Goal: Task Accomplishment & Management: Complete application form

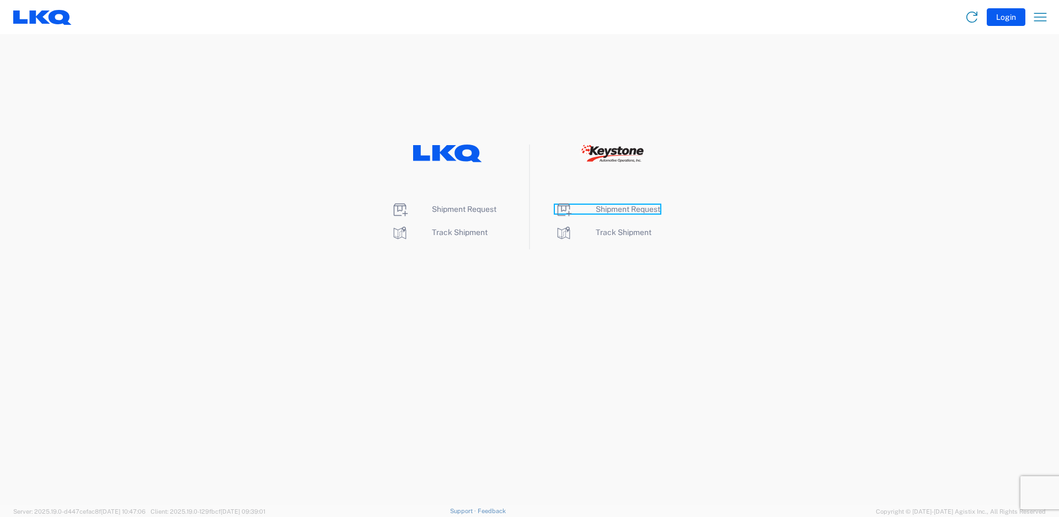
click at [645, 210] on span "Shipment Request" at bounding box center [628, 209] width 65 height 9
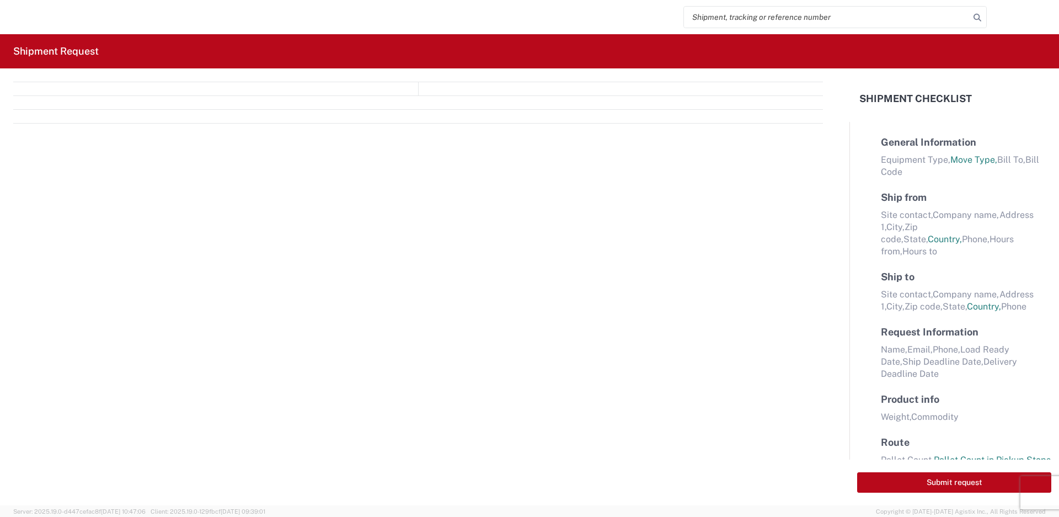
select select "FULL"
select select "LBS"
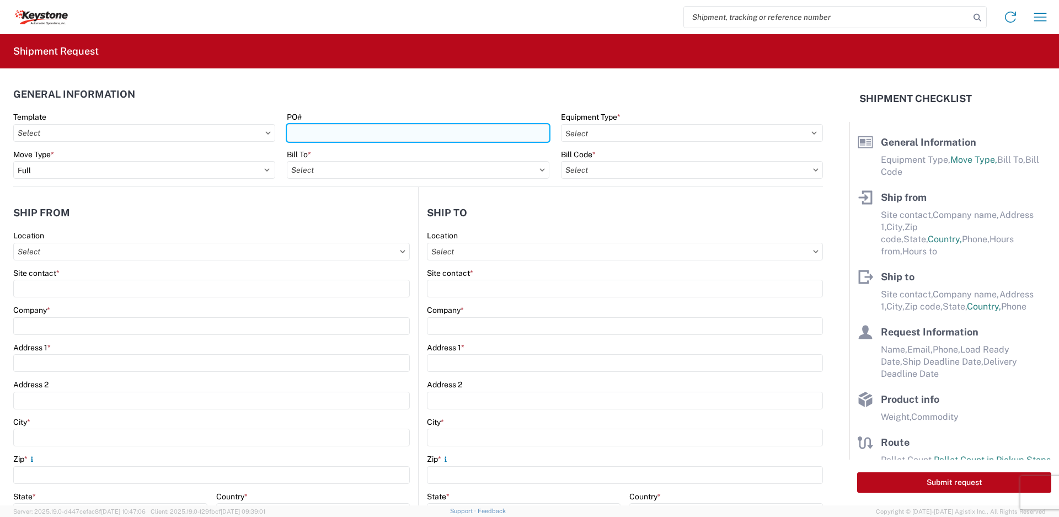
click at [512, 137] on input "PO#" at bounding box center [418, 133] width 262 height 18
type input "2211769, 4495718"
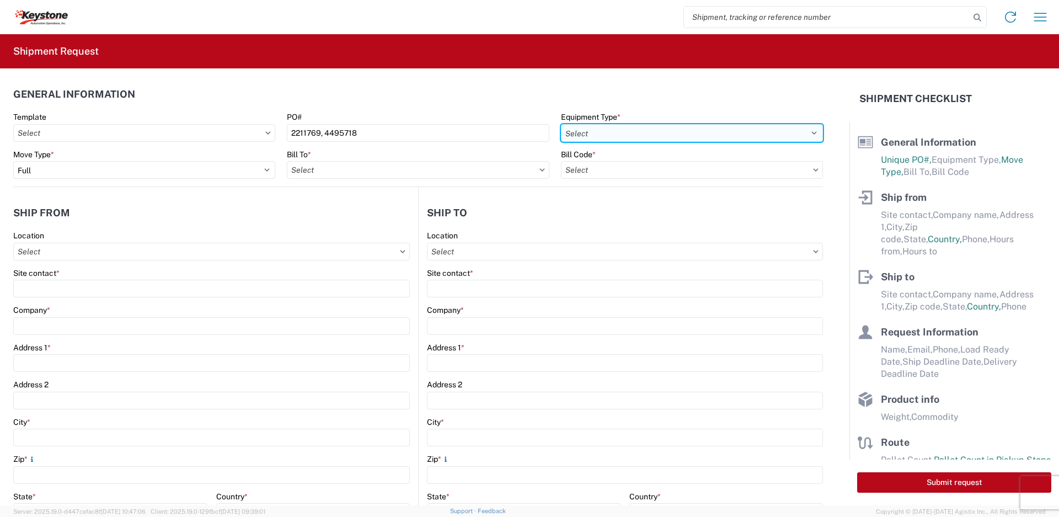
click at [704, 128] on select "Select 53’ Dry Van Flatbed Dropdeck (van) Lowboy (flatbed) Rail" at bounding box center [692, 133] width 262 height 18
select select "STDV"
click at [561, 124] on select "Select 53’ Dry Van Flatbed Dropdeck (van) Lowboy (flatbed) Rail" at bounding box center [692, 133] width 262 height 18
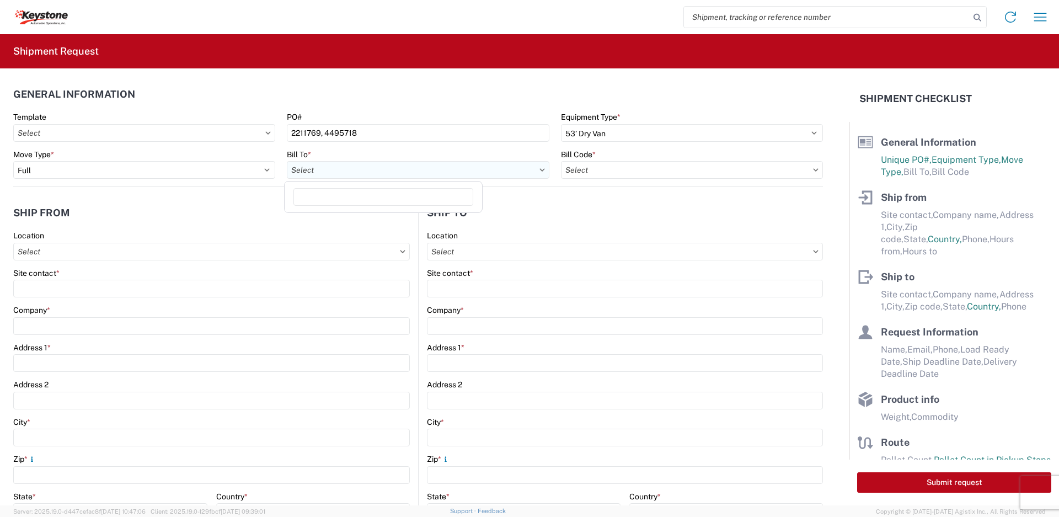
click at [353, 170] on input "text" at bounding box center [418, 170] width 262 height 18
type input "irving"
click at [391, 223] on div "8404 - Irving - KAO Warehouse" at bounding box center [383, 219] width 193 height 18
type input "8404 - Irving - KAO Warehouse"
click at [662, 168] on input "text" at bounding box center [692, 170] width 262 height 18
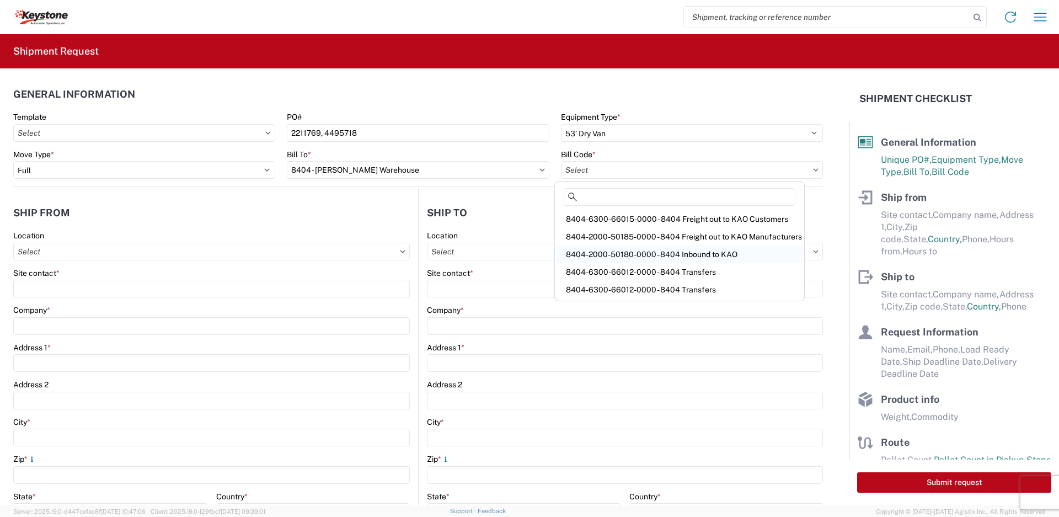
click at [647, 253] on div "8404-2000-50180-0000 - 8404 Inbound to KAO" at bounding box center [679, 255] width 245 height 18
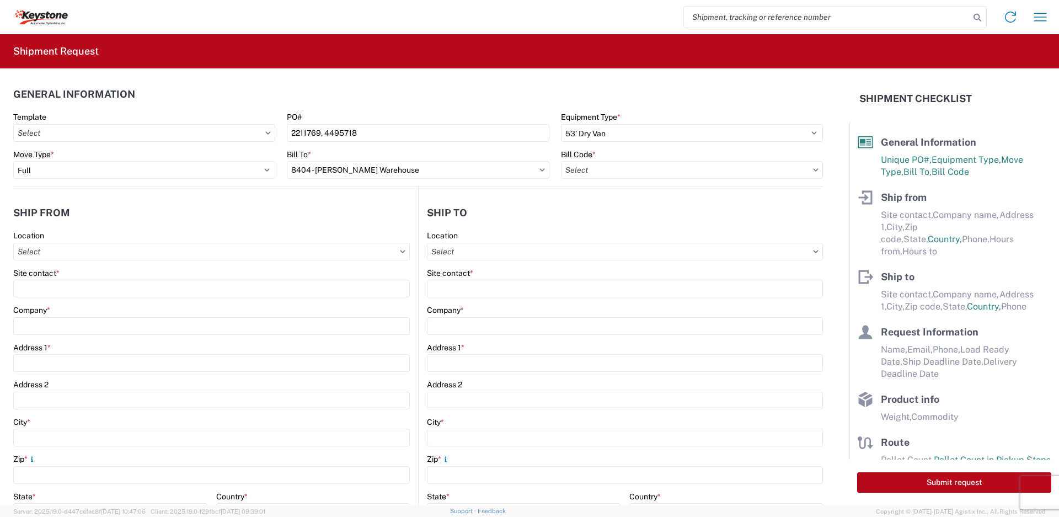
type input "8404-2000-50180-0000 - 8404 Inbound to KAO"
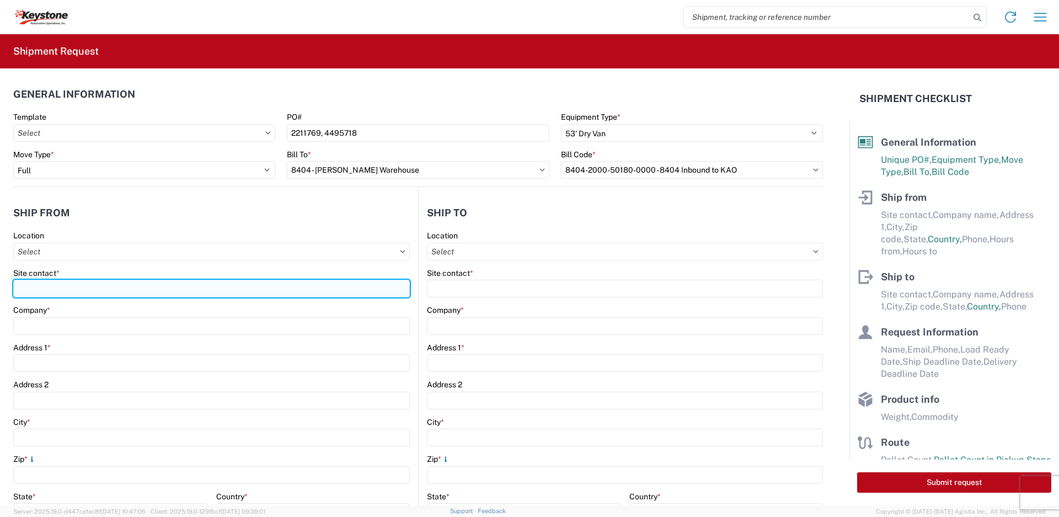
click at [176, 287] on input "Site contact *" at bounding box center [211, 289] width 397 height 18
type input "Michael Fultz"
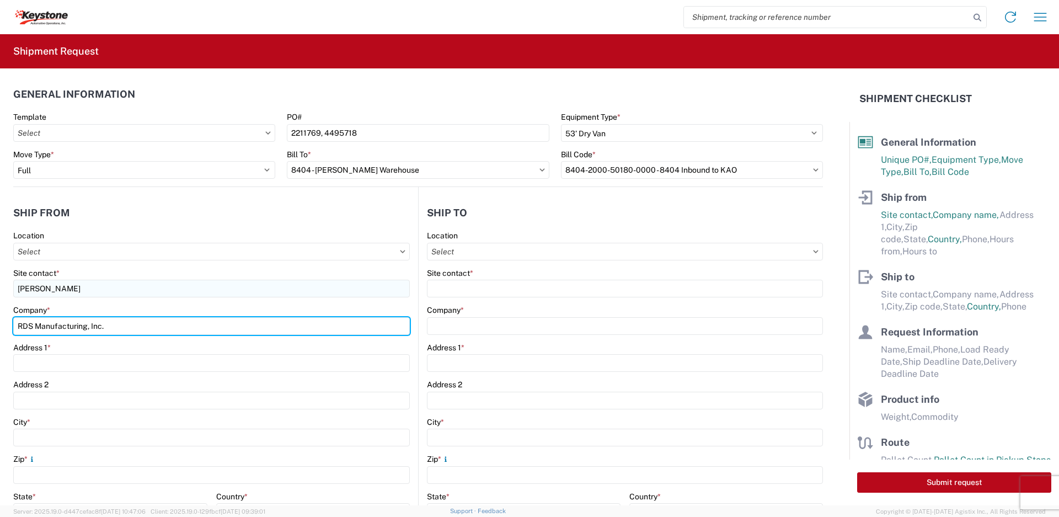
type input "RDS Manufacturing, Inc."
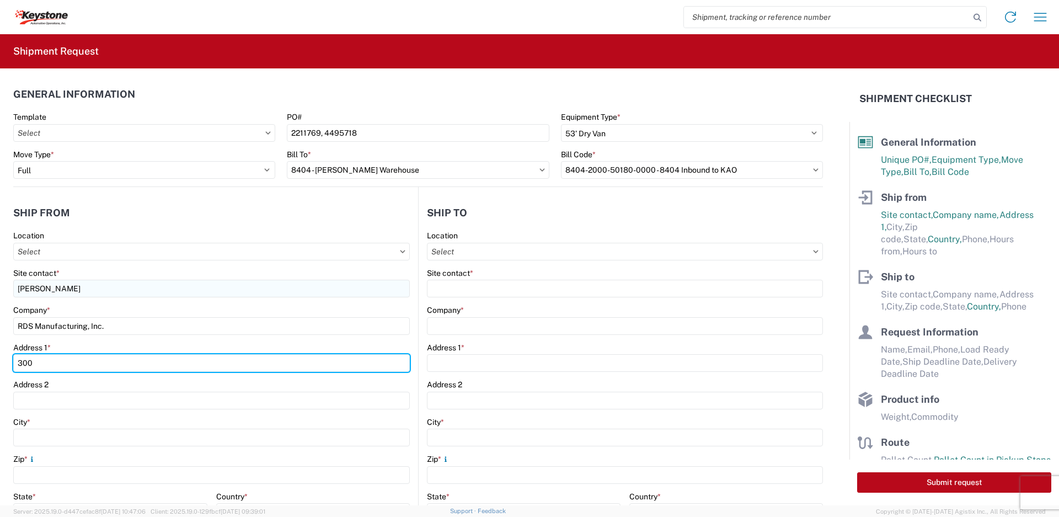
type input "300 Industrial Park Dr"
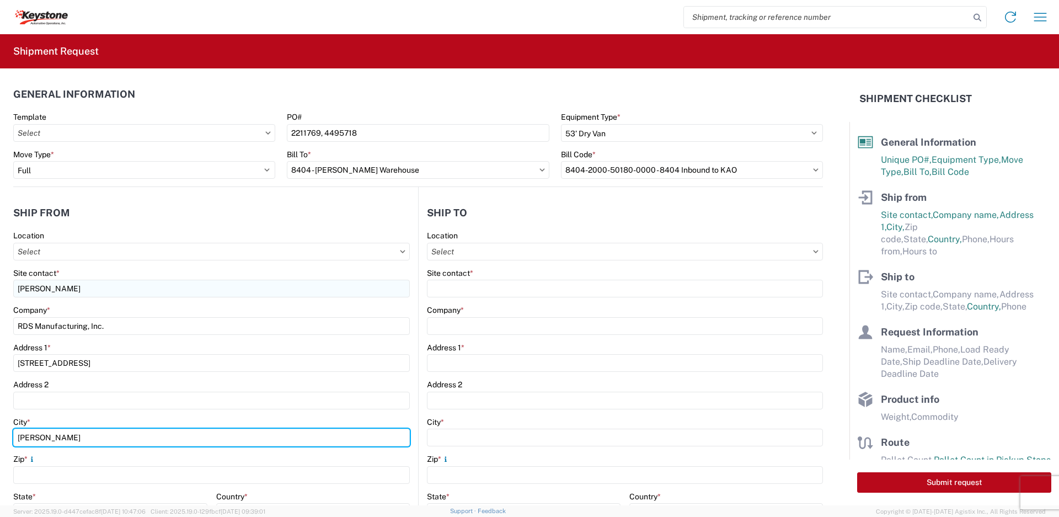
type input "Perry"
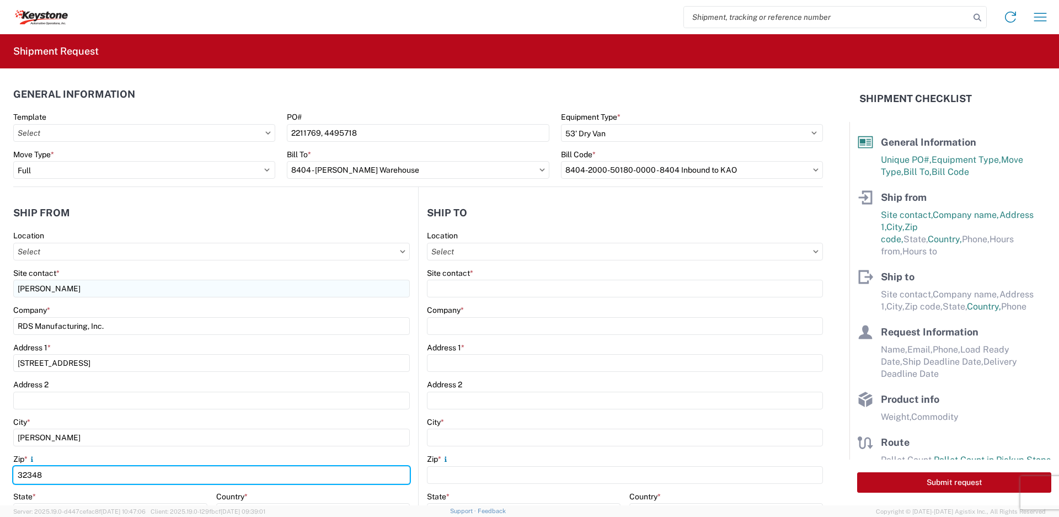
type input "32348"
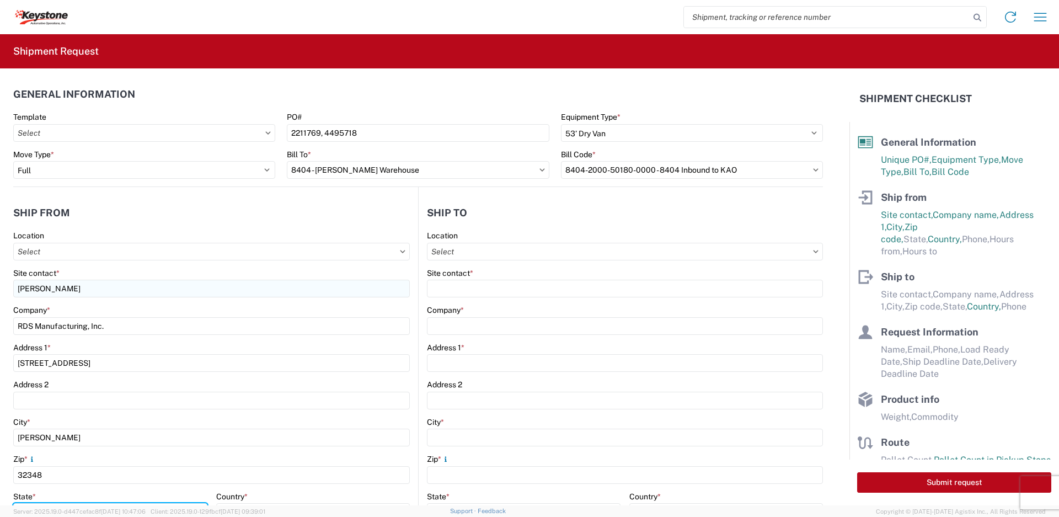
scroll to position [15, 0]
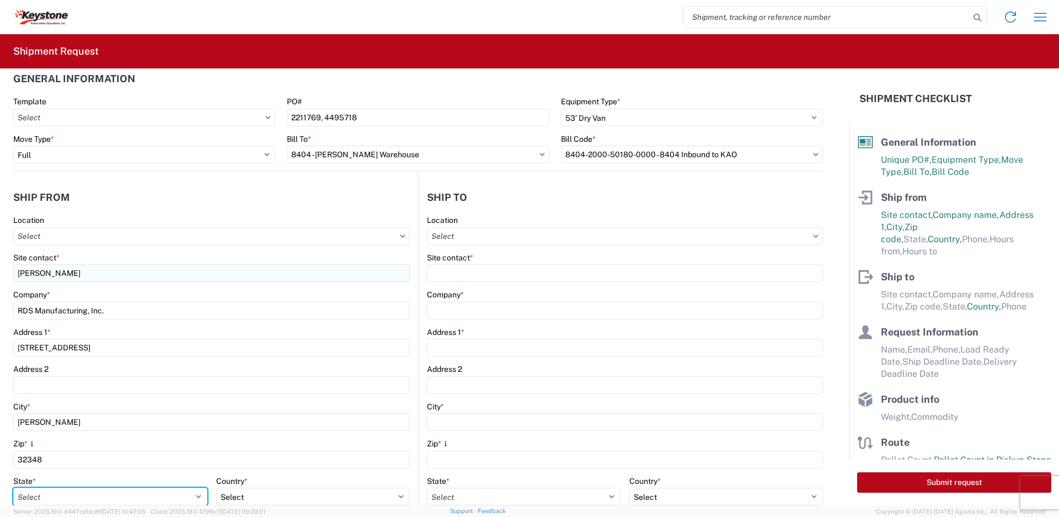
select select "FL"
select select "US"
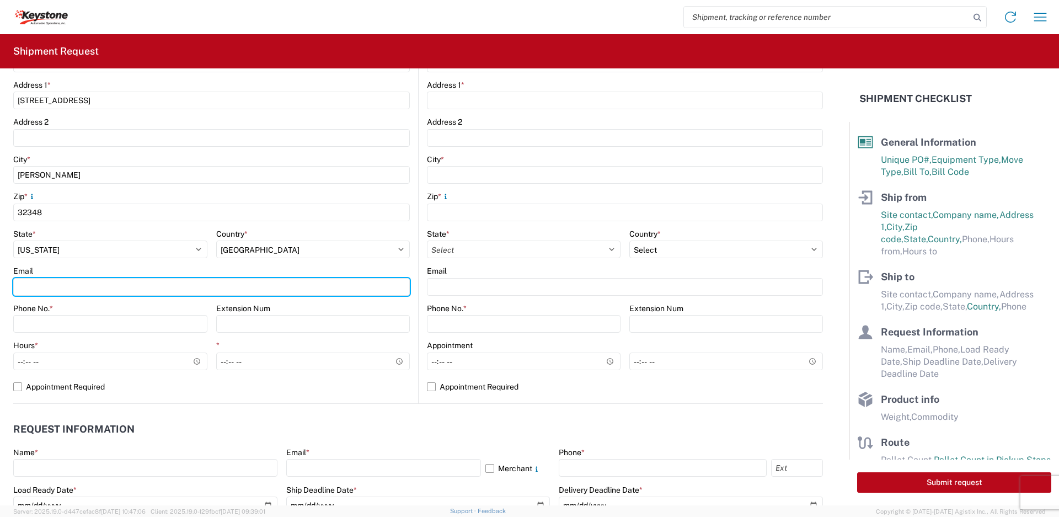
type input ","
type input "mfultz@rdsaluminum.com"
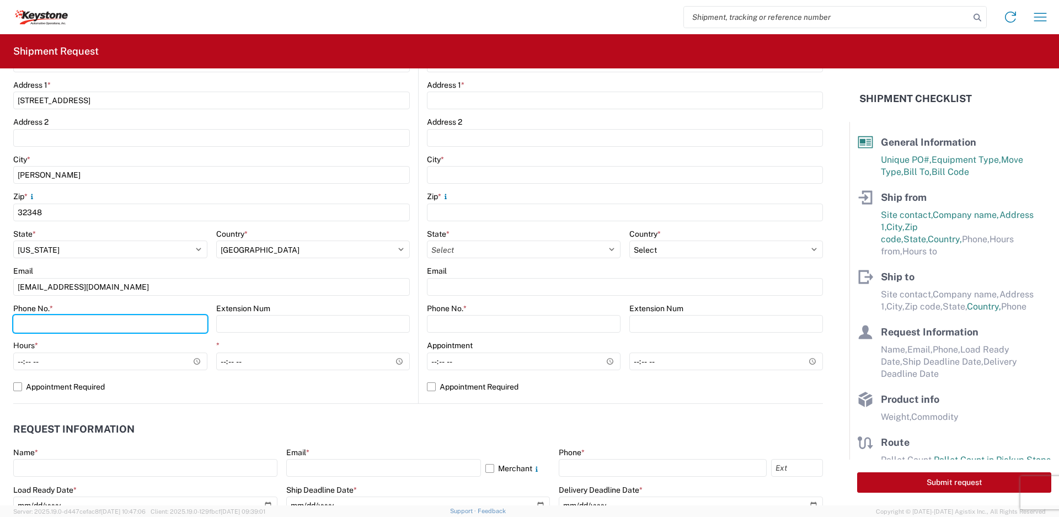
type input "850-584-6898"
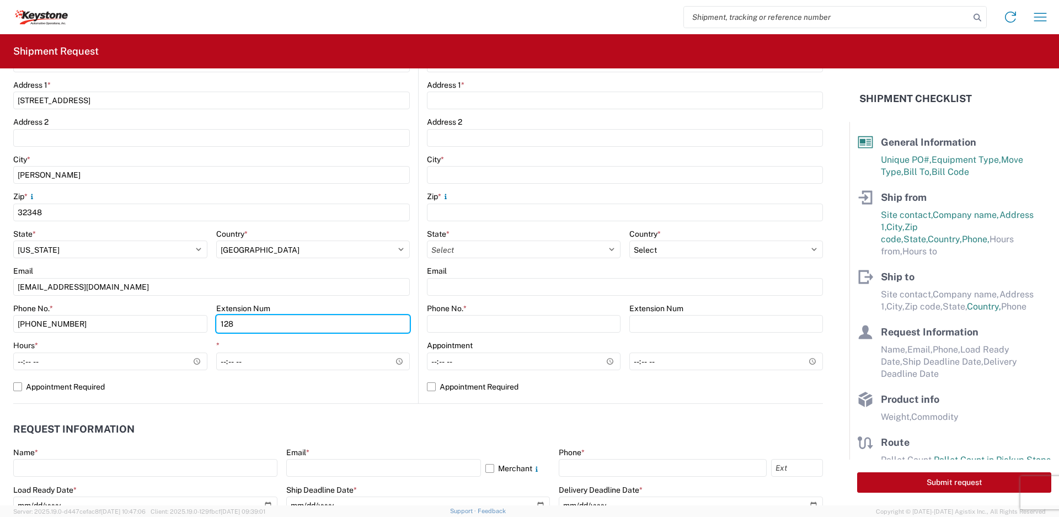
type input "128"
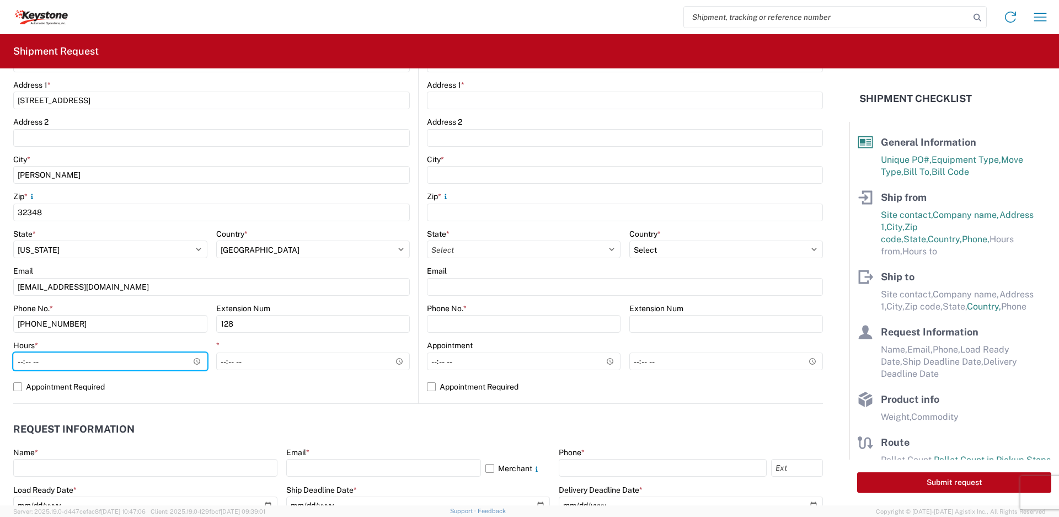
type input "08:00"
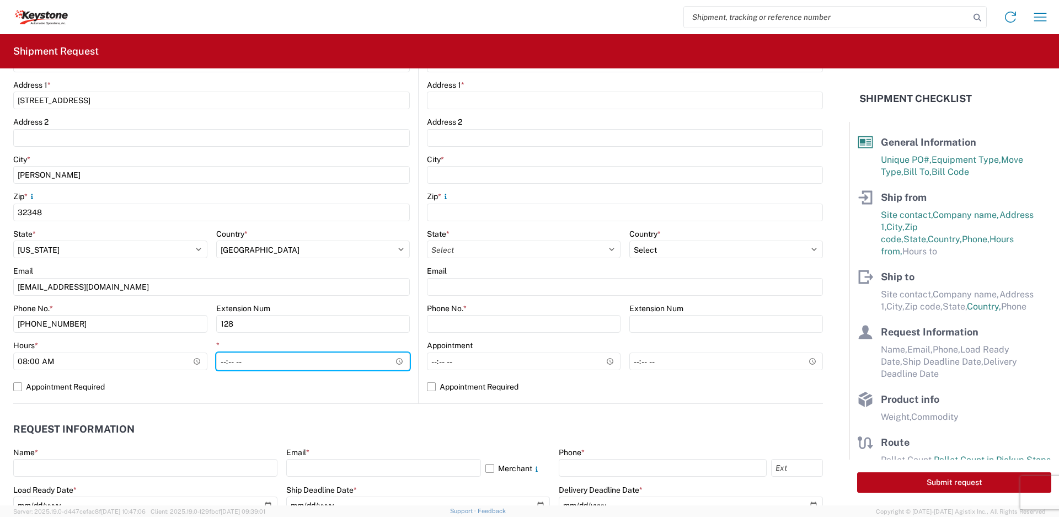
type input "16:00"
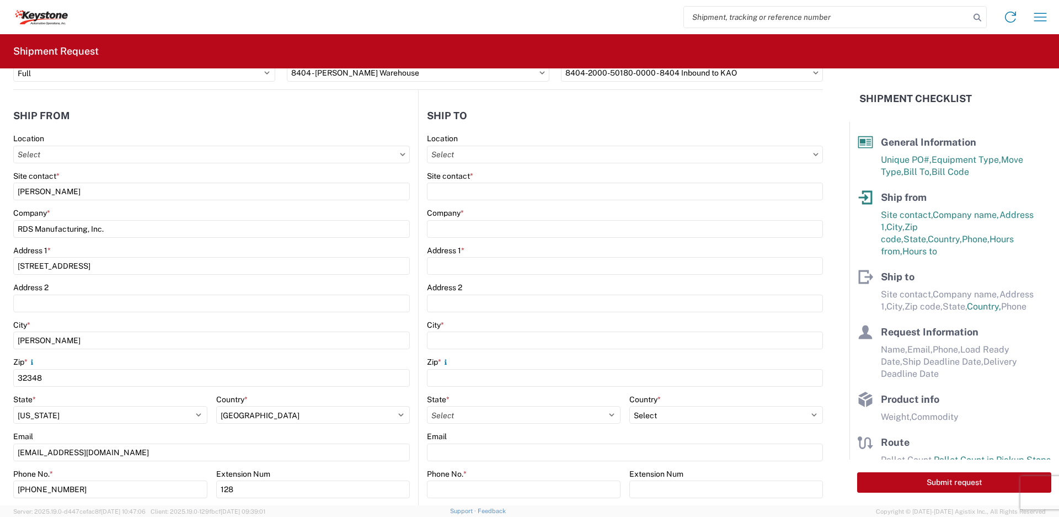
scroll to position [0, 0]
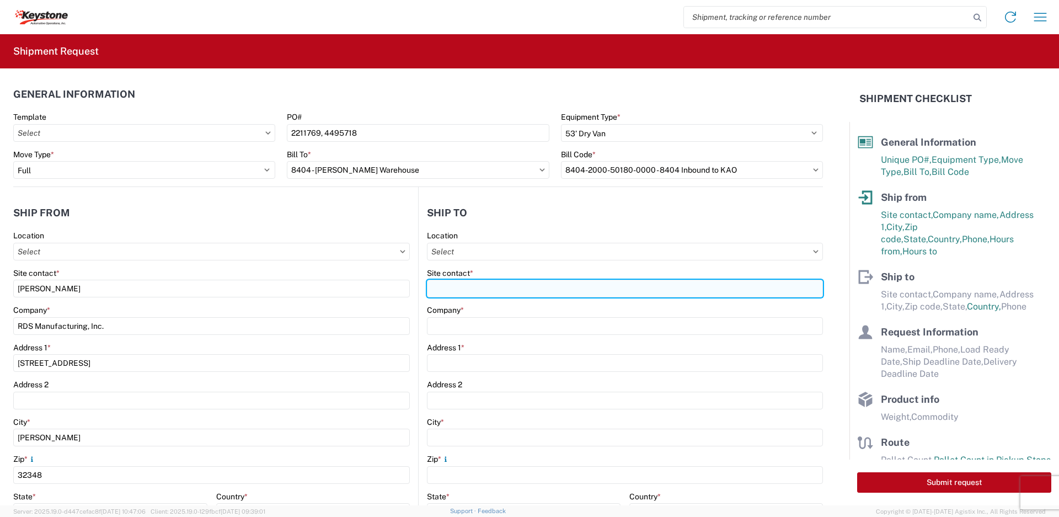
click at [543, 295] on input "Site contact *" at bounding box center [625, 289] width 396 height 18
type input "keytx-appt@key-stone.com"
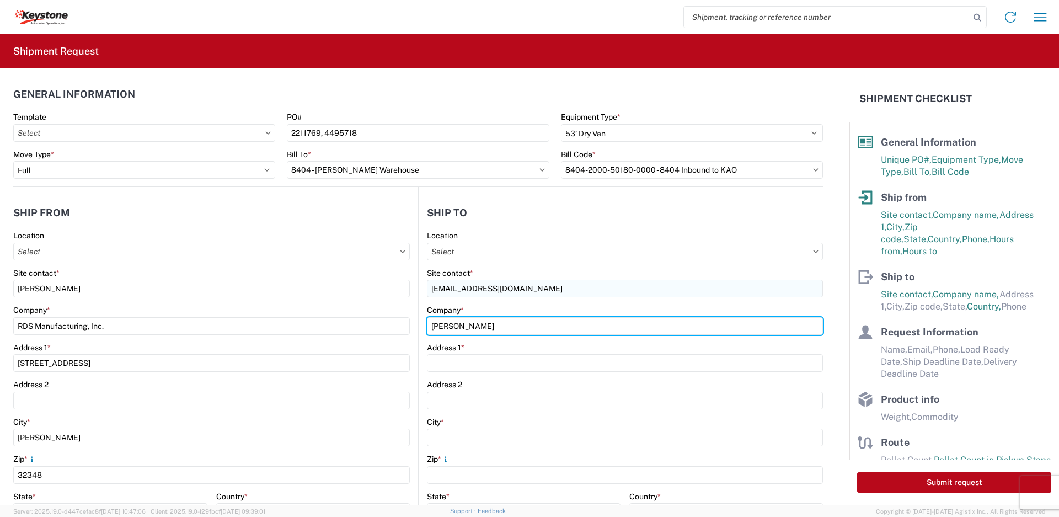
type input "KAO Irving"
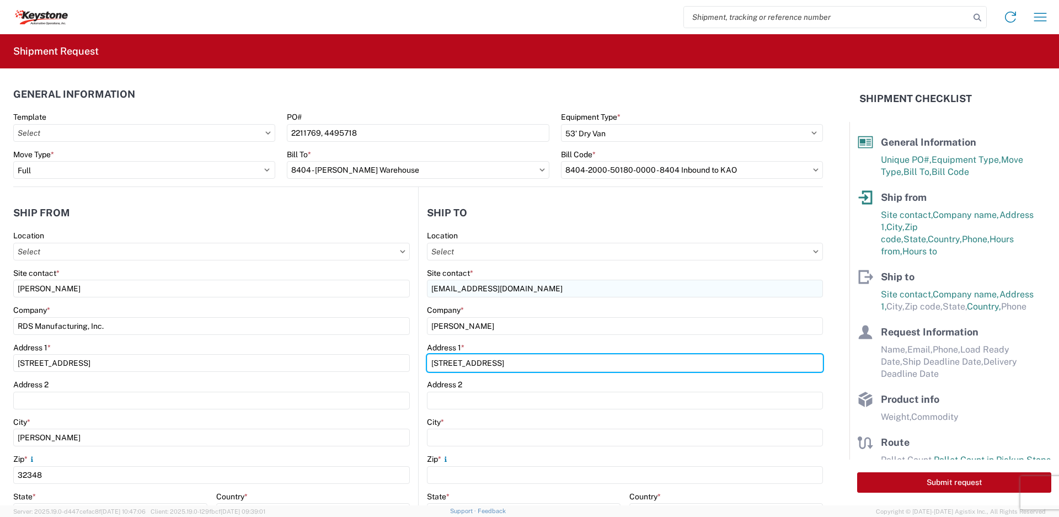
type input "2900 State Highway 161, Suite 100"
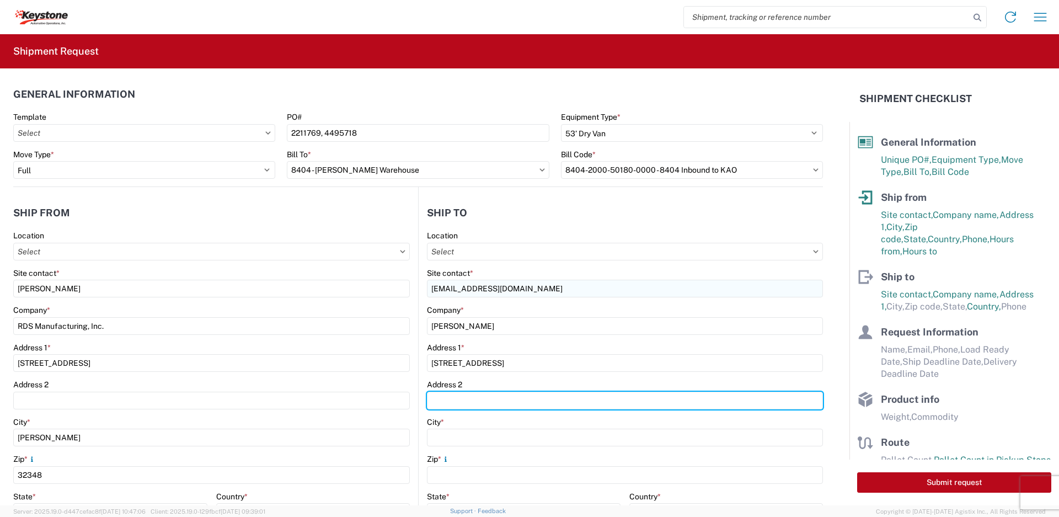
type input "Logistics Center 12"
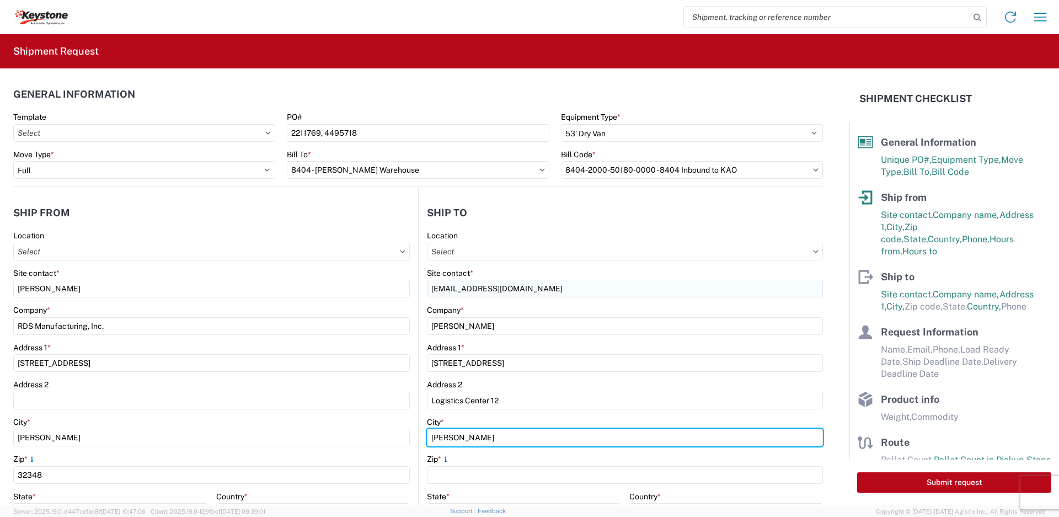
type input "Irving"
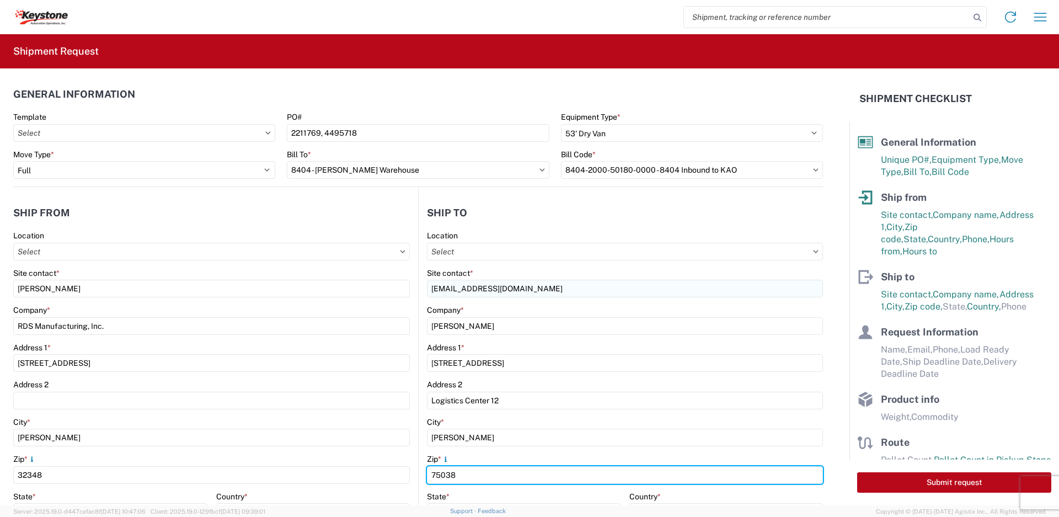
type input "75038"
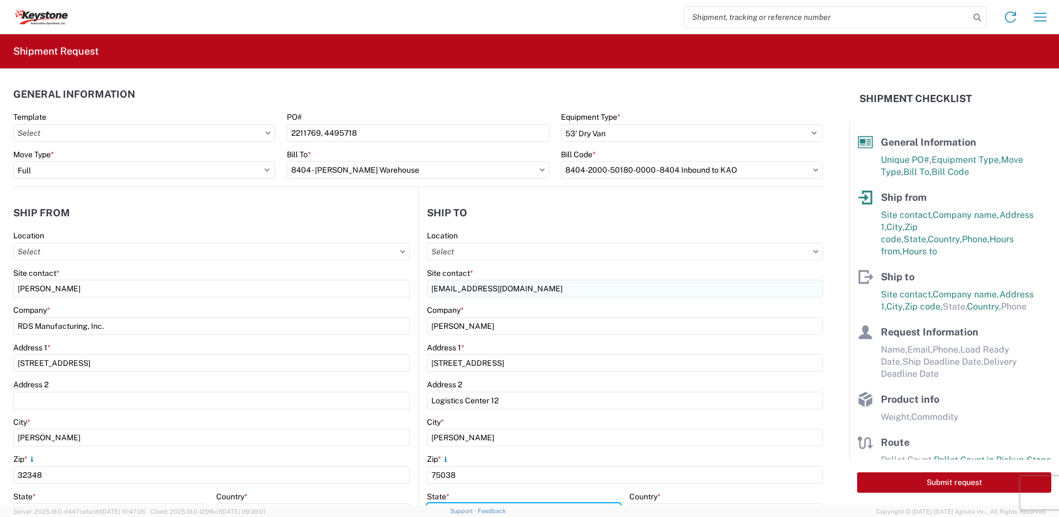
scroll to position [15, 0]
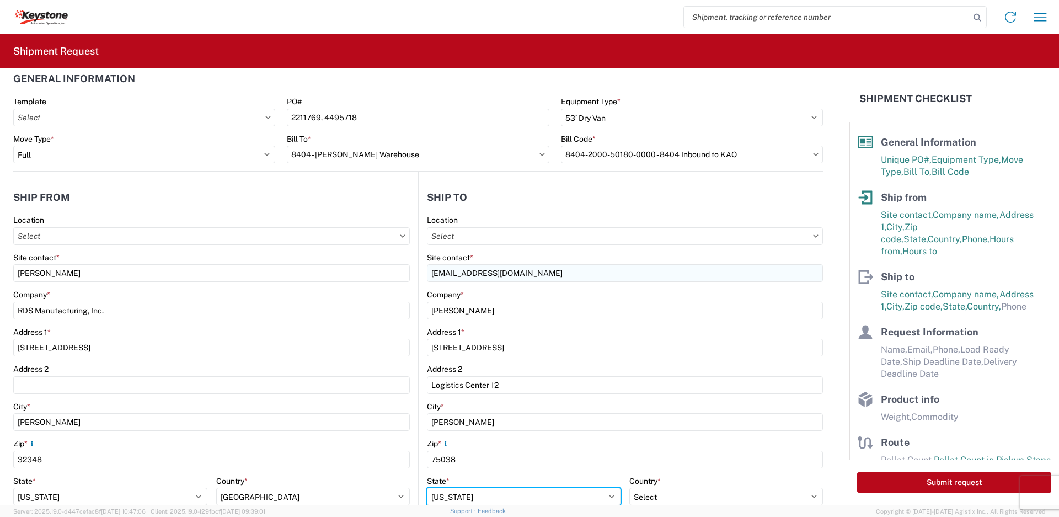
select select "TX"
select select "US"
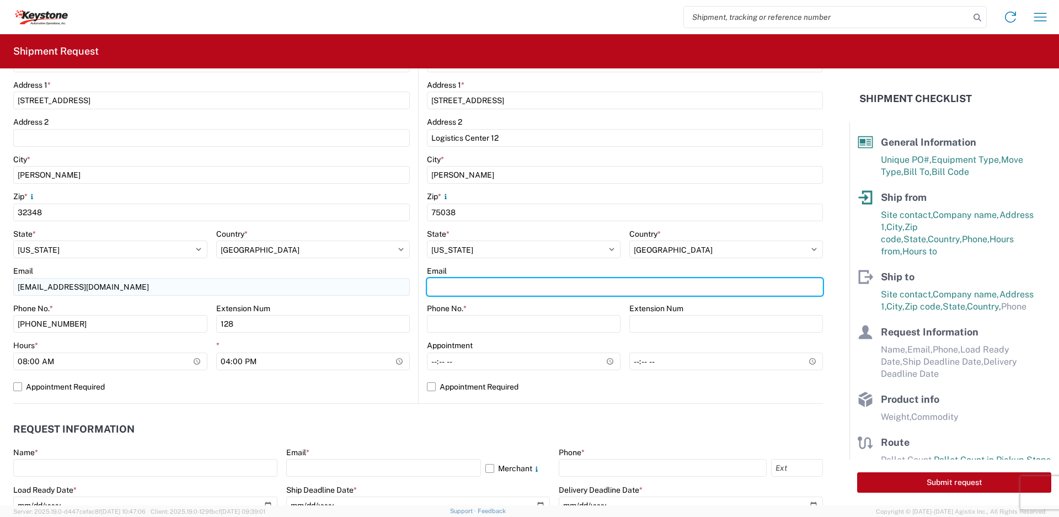
drag, startPoint x: 543, startPoint y: 295, endPoint x: 404, endPoint y: 281, distance: 139.7
click at [404, 281] on div "Ship from Location Site contact * Michael Fultz Company * RDS Manufacturing, In…" at bounding box center [418, 164] width 810 height 480
type input "keytx-appt@key-stone"
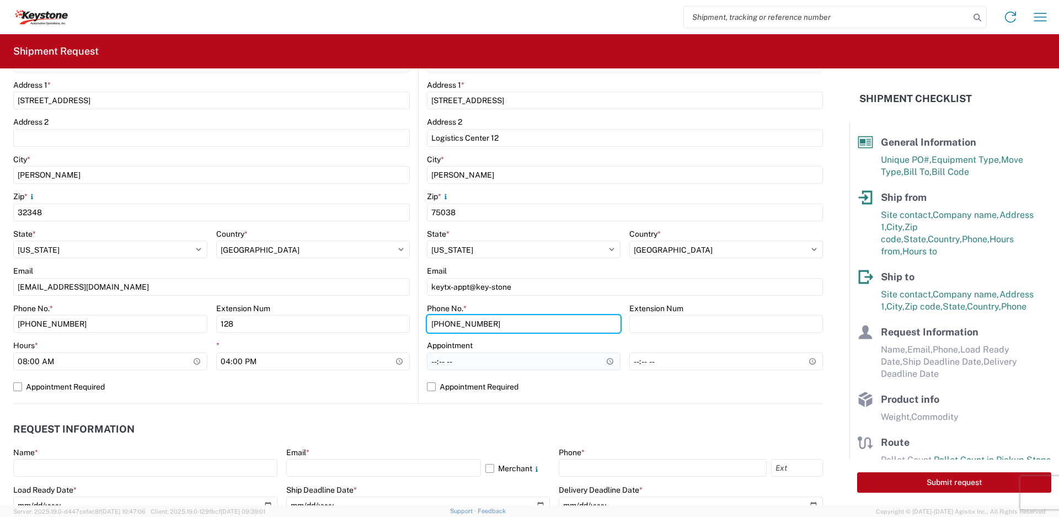
type input "469-892-2424"
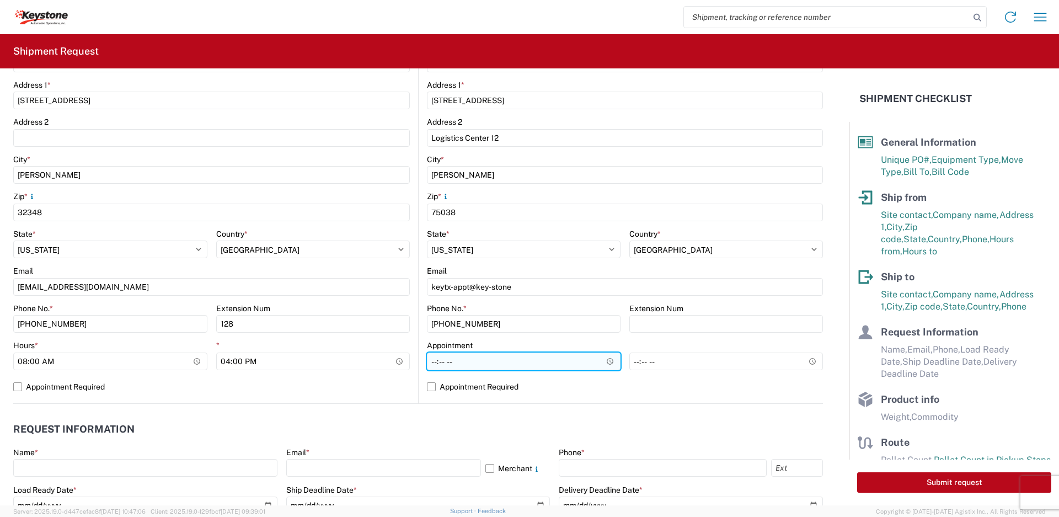
click at [471, 357] on input "Hours *" at bounding box center [524, 362] width 194 height 18
type input "07:00"
click at [427, 388] on label "Appointment Required" at bounding box center [625, 387] width 396 height 18
click at [0, 0] on input "Appointment Required" at bounding box center [0, 0] width 0 height 0
select select "US"
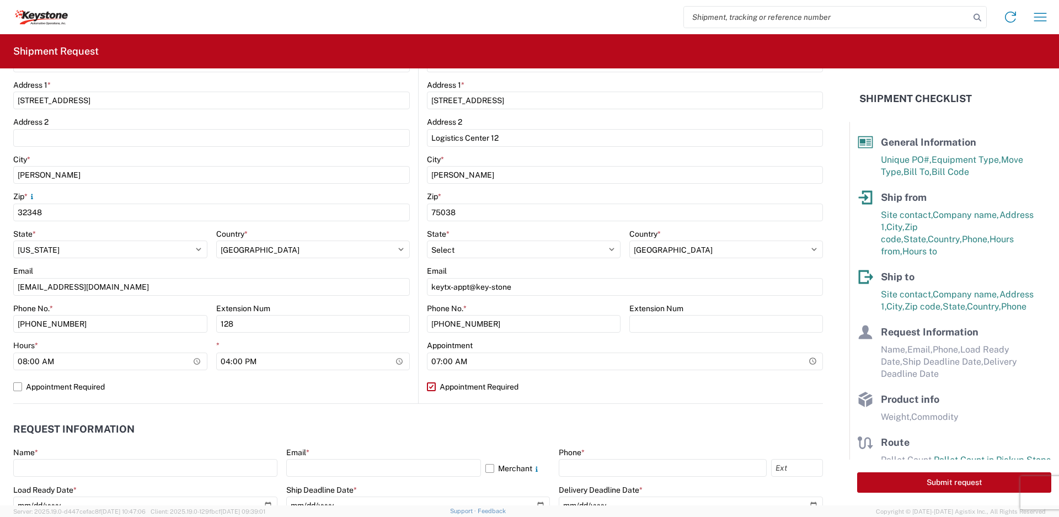
scroll to position [428, 0]
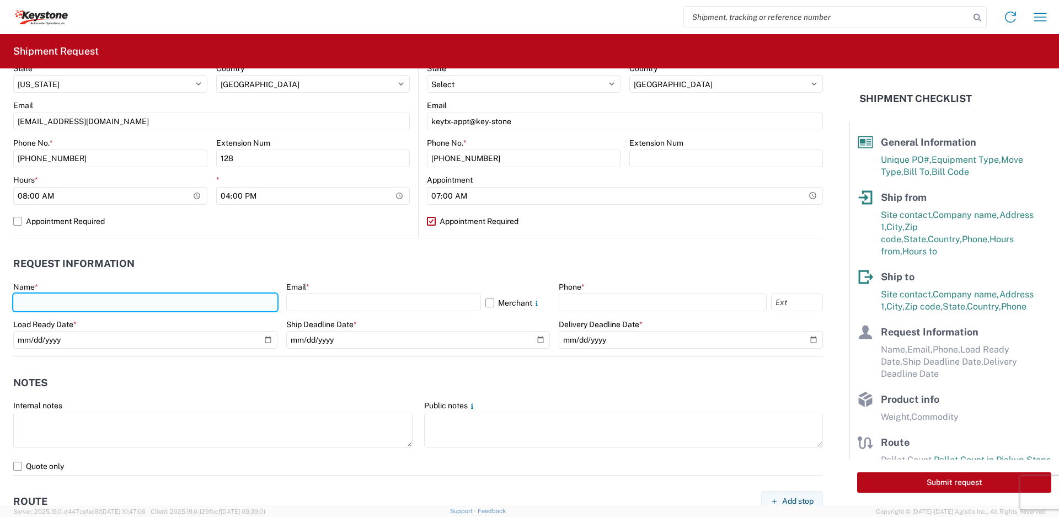
click at [160, 305] on input "text" at bounding box center [145, 303] width 264 height 18
type input "Michael Fultz"
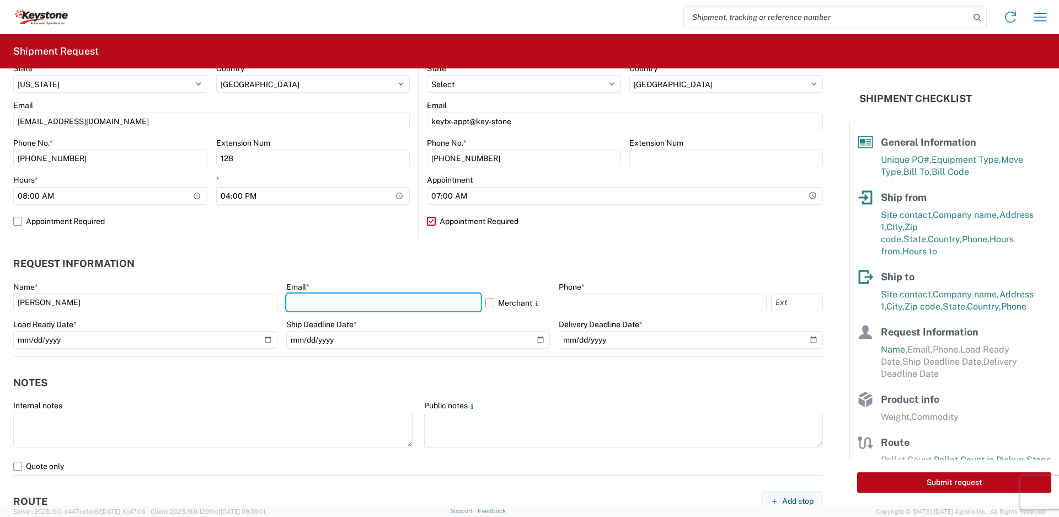
click at [290, 302] on input "text" at bounding box center [383, 303] width 195 height 18
type input "mfultz@rdsaluminum.com"
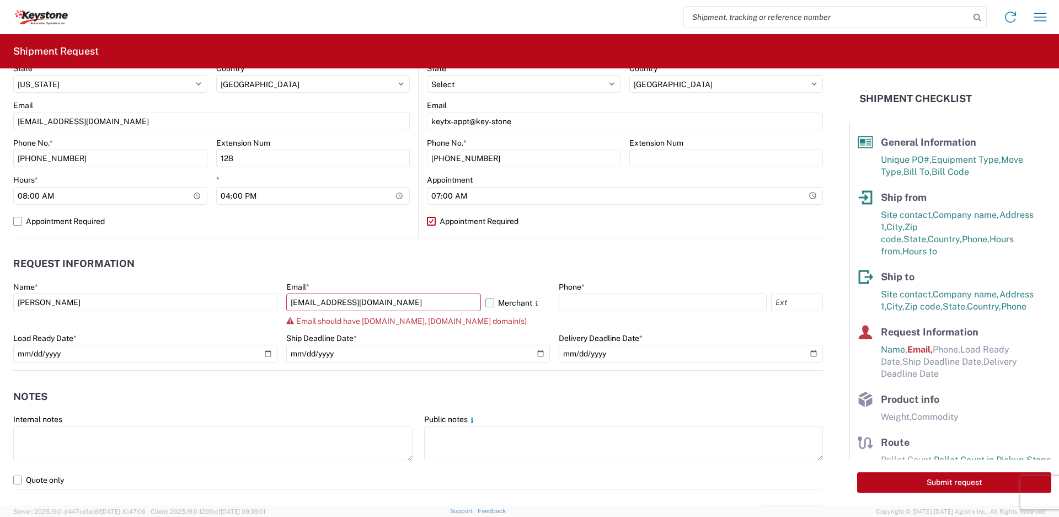
click at [486, 306] on label "Merchant" at bounding box center [518, 303] width 65 height 18
click at [0, 0] on input "Merchant" at bounding box center [0, 0] width 0 height 0
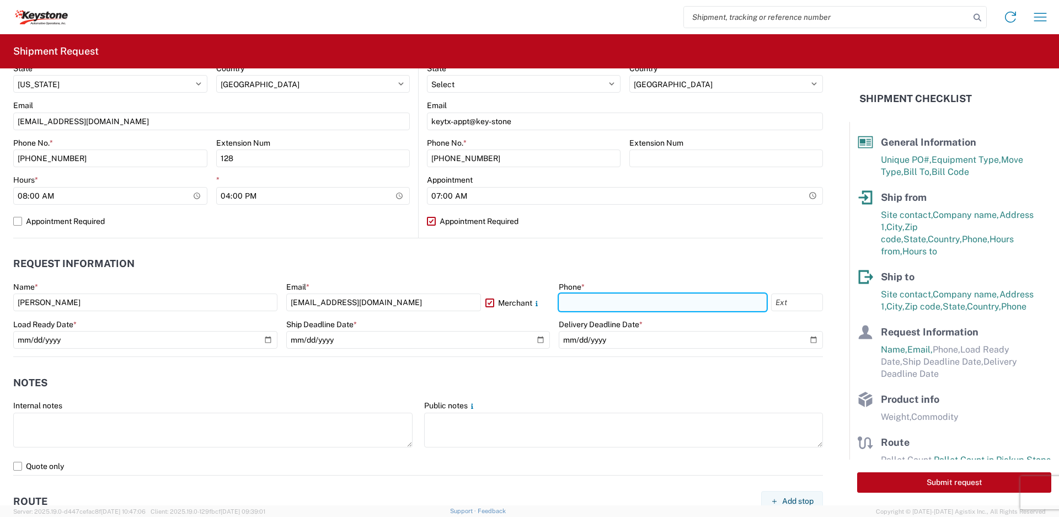
click at [582, 308] on input "text" at bounding box center [663, 303] width 208 height 18
type input "850-584-6898"
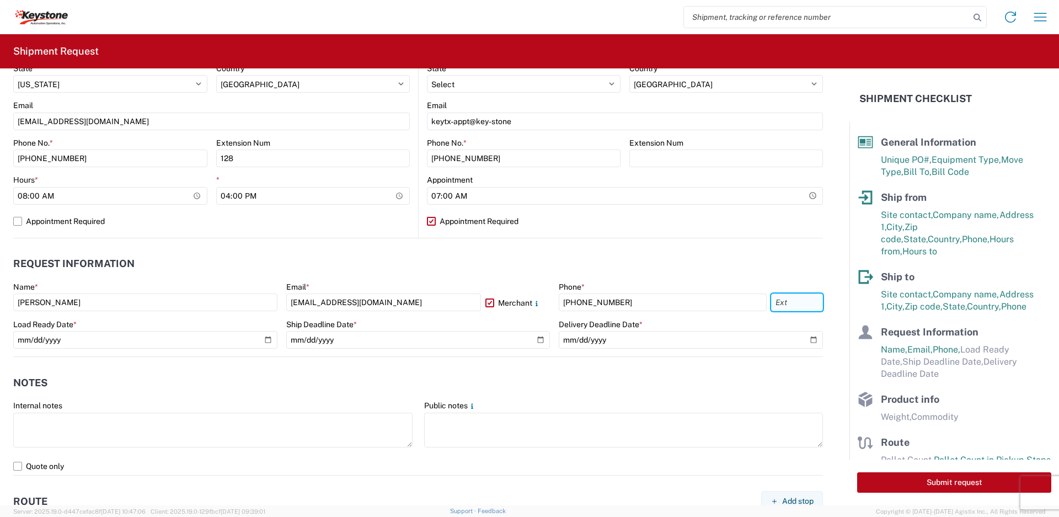
click at [803, 308] on input "text" at bounding box center [797, 303] width 52 height 18
type input "128"
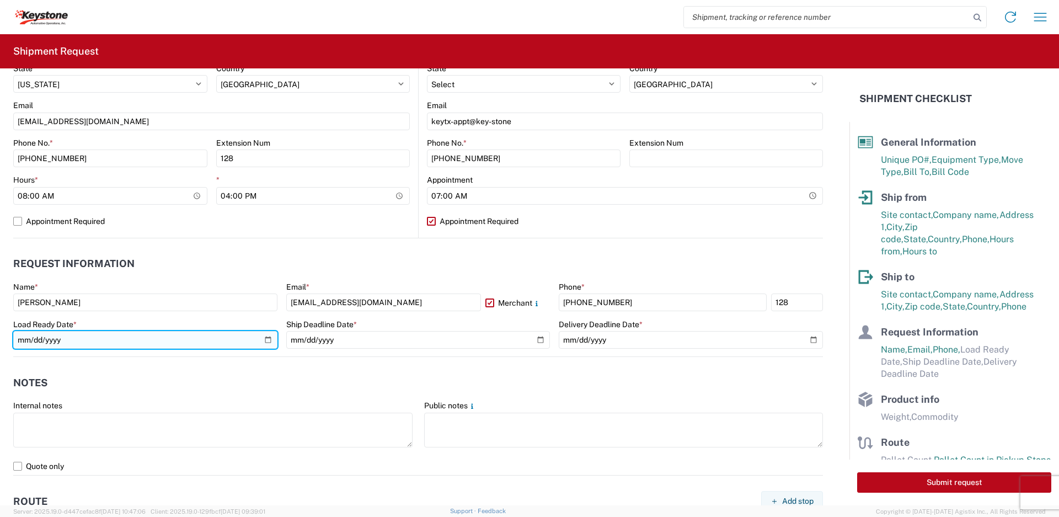
click at [268, 338] on input "date" at bounding box center [145, 340] width 264 height 18
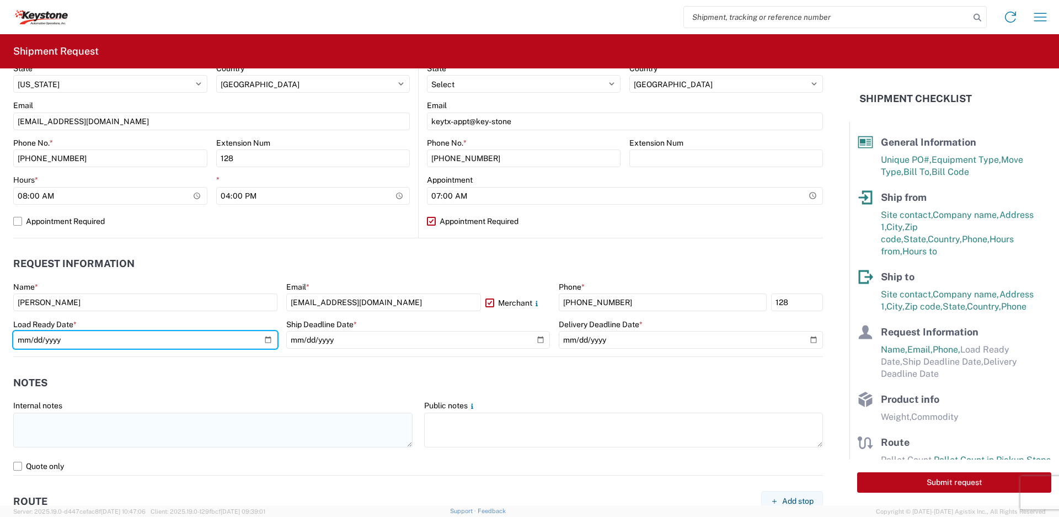
type input "2025-09-24"
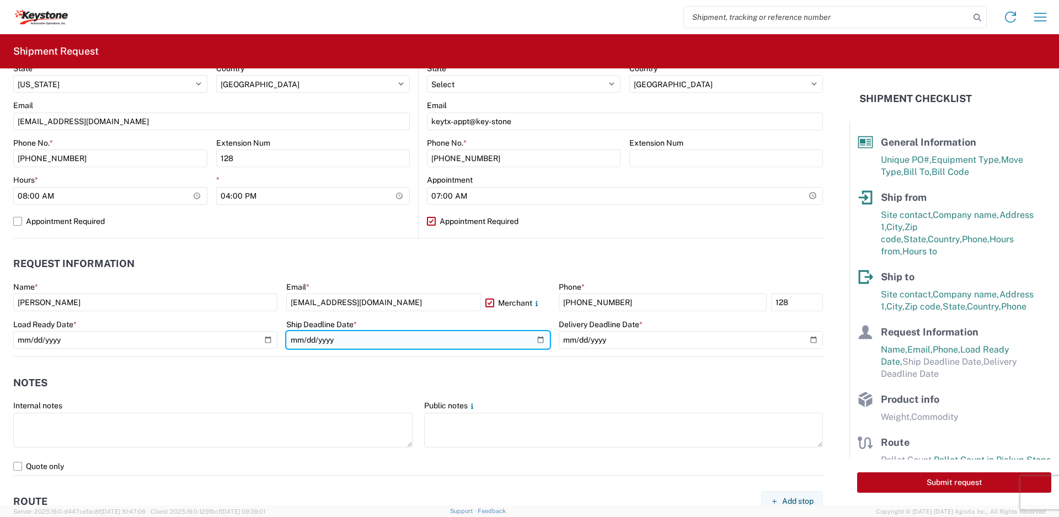
click at [535, 339] on input "date" at bounding box center [418, 340] width 264 height 18
type input "2025-09-24"
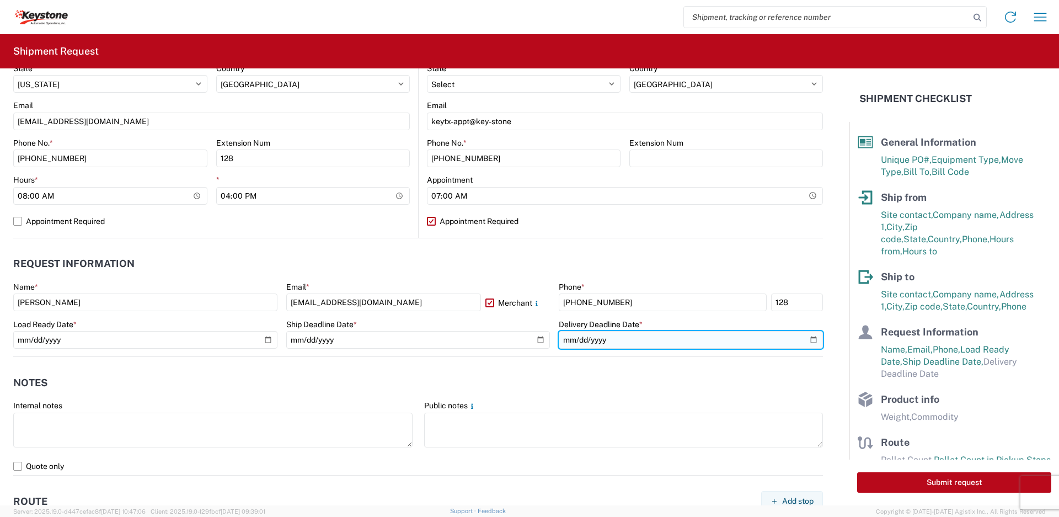
click at [803, 340] on input "date" at bounding box center [691, 340] width 264 height 18
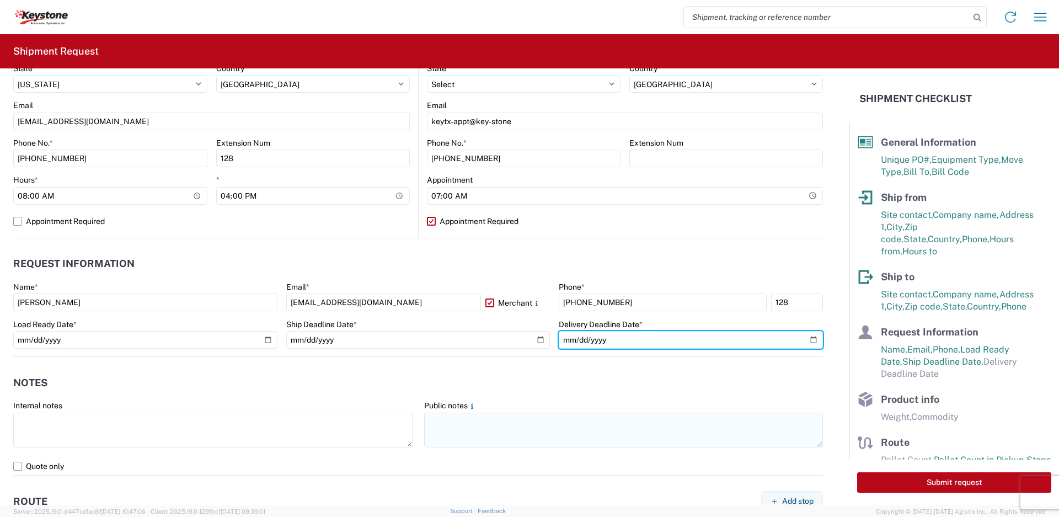
type input "2025-09-26"
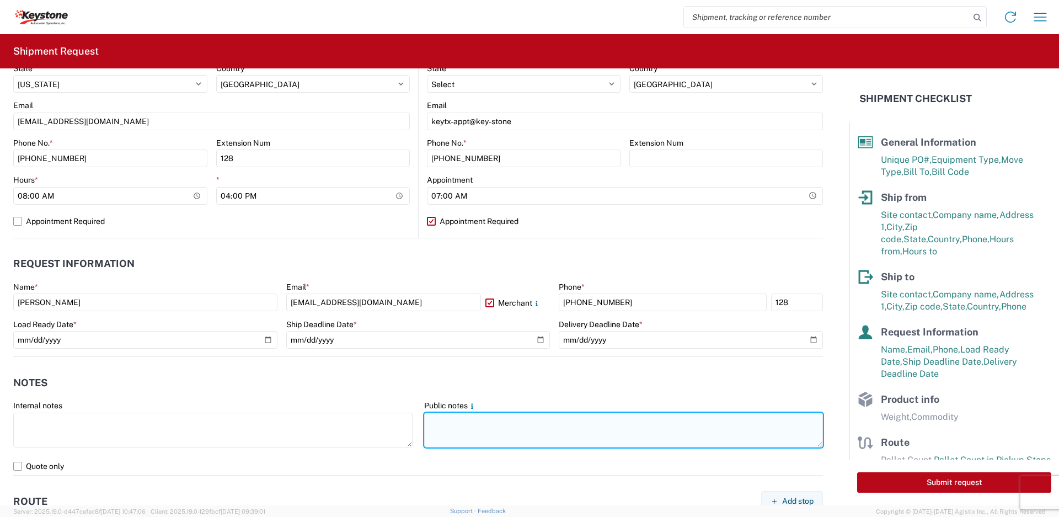
click at [496, 417] on textarea at bounding box center [623, 430] width 399 height 35
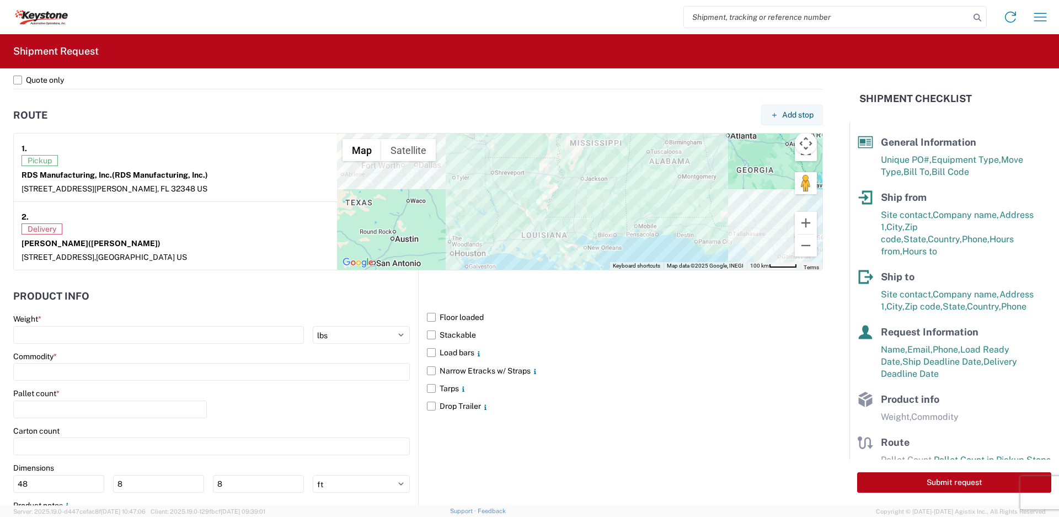
scroll to position [887, 0]
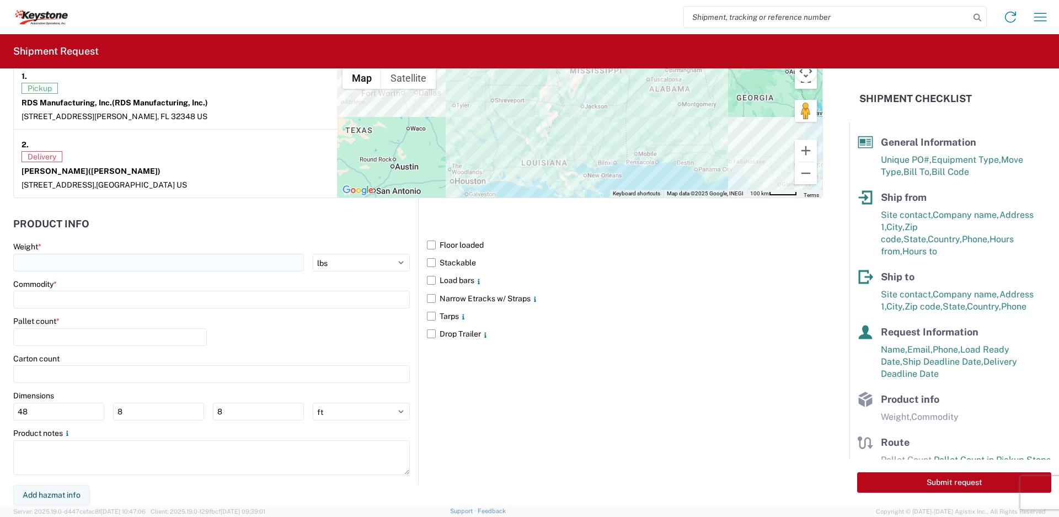
type textarea "Irving PO # 2211769: 9 PLT STC 51 PCS. Kansas City PO # 4495718: 9 PLT STC 58 P…"
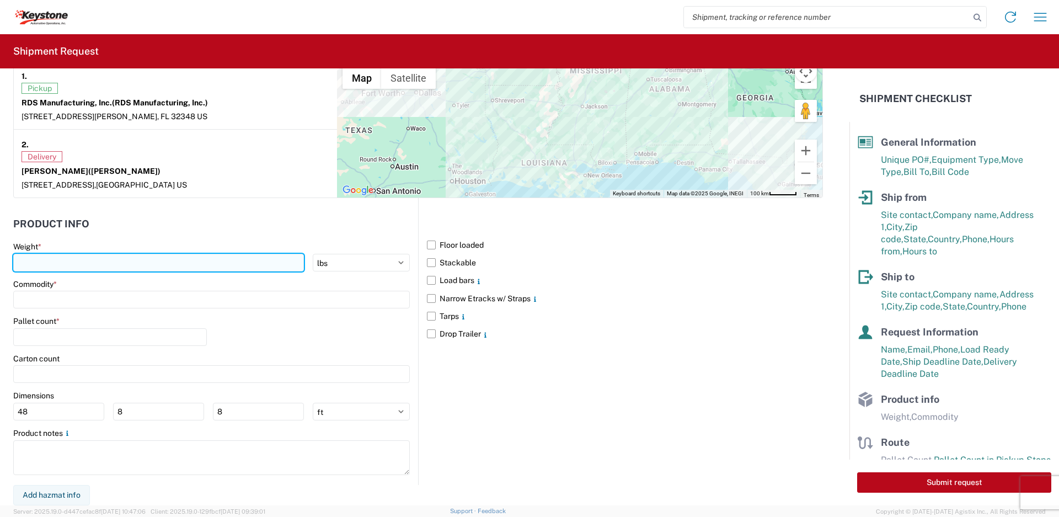
click at [204, 259] on input "number" at bounding box center [158, 263] width 291 height 18
type input "9945"
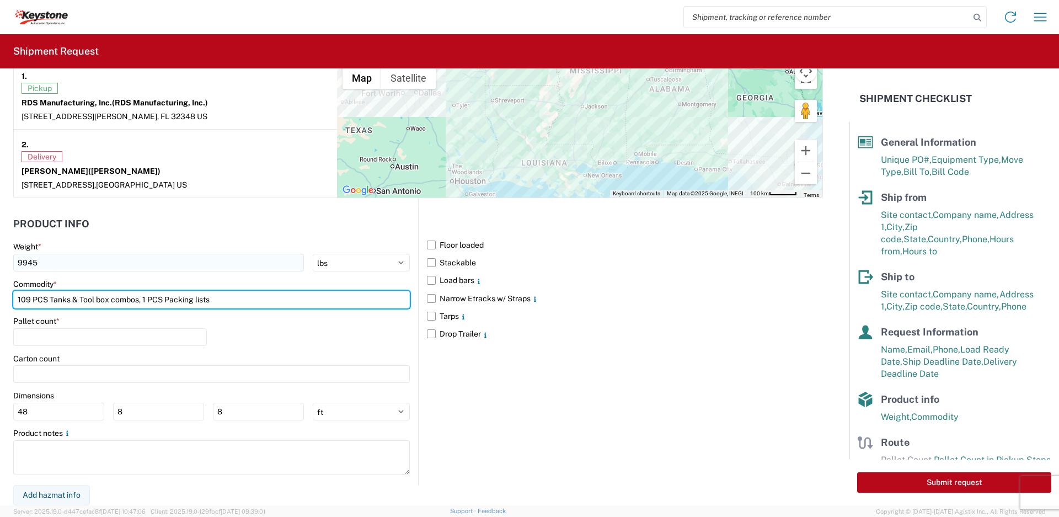
type input "109 PCS Tanks & Tool box combos, 1 PCS Packing lists"
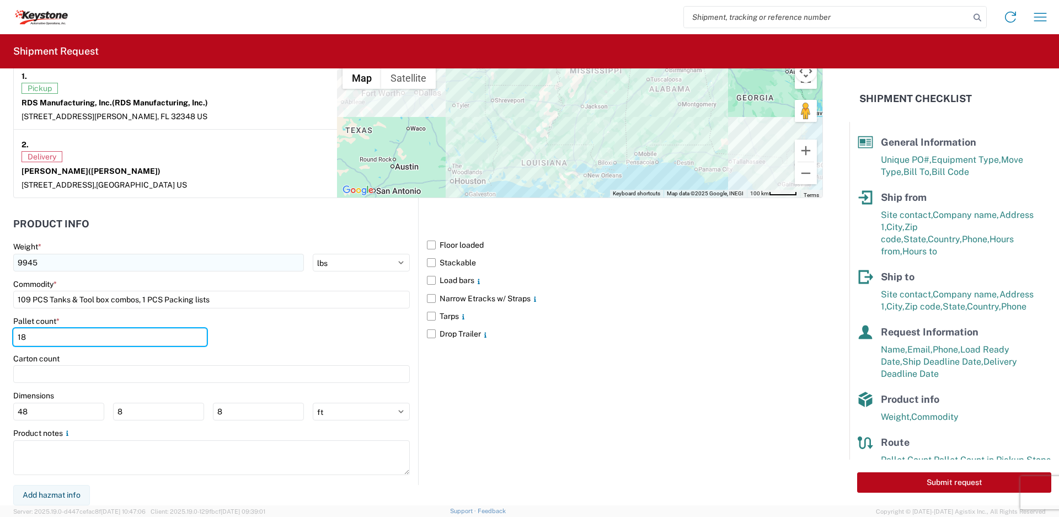
type input "18"
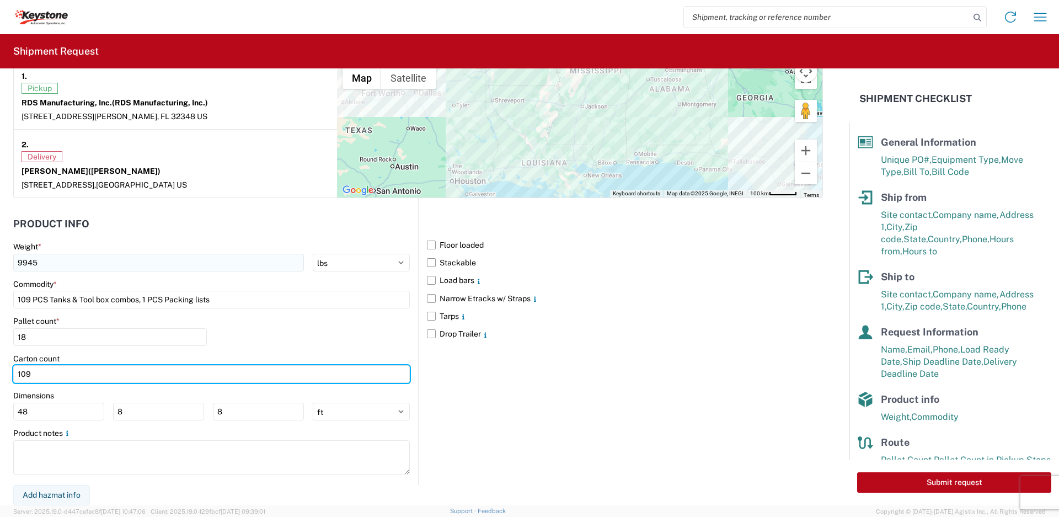
type input "109"
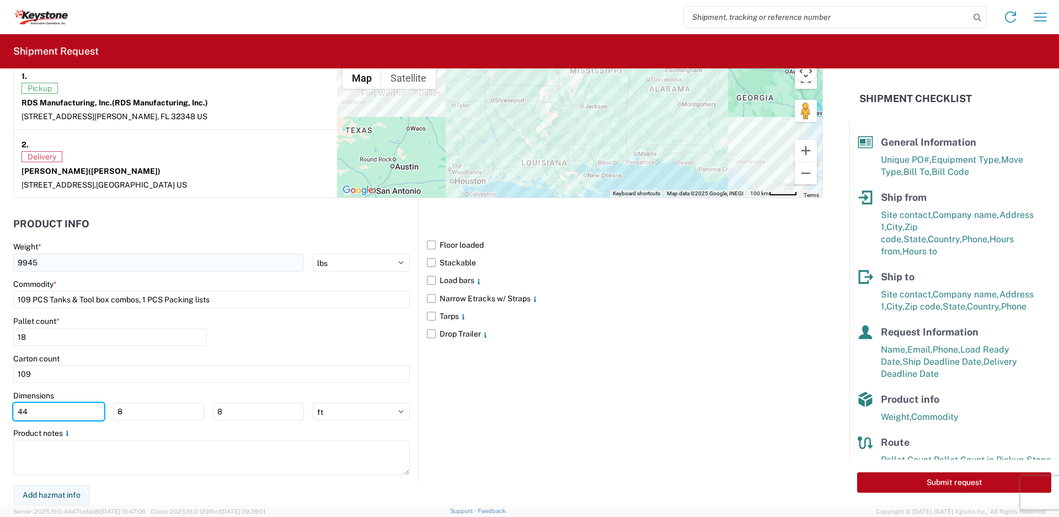
type input "44"
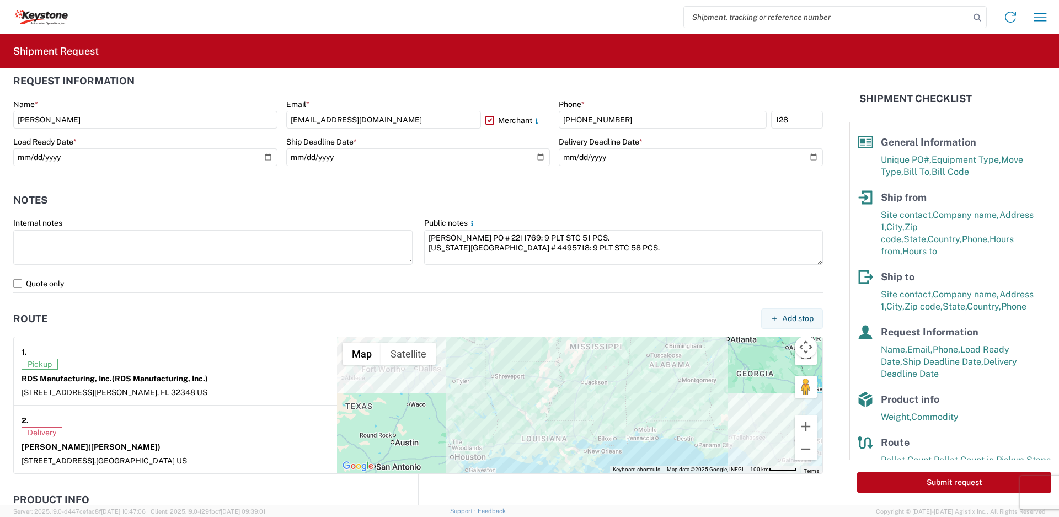
scroll to position [556, 0]
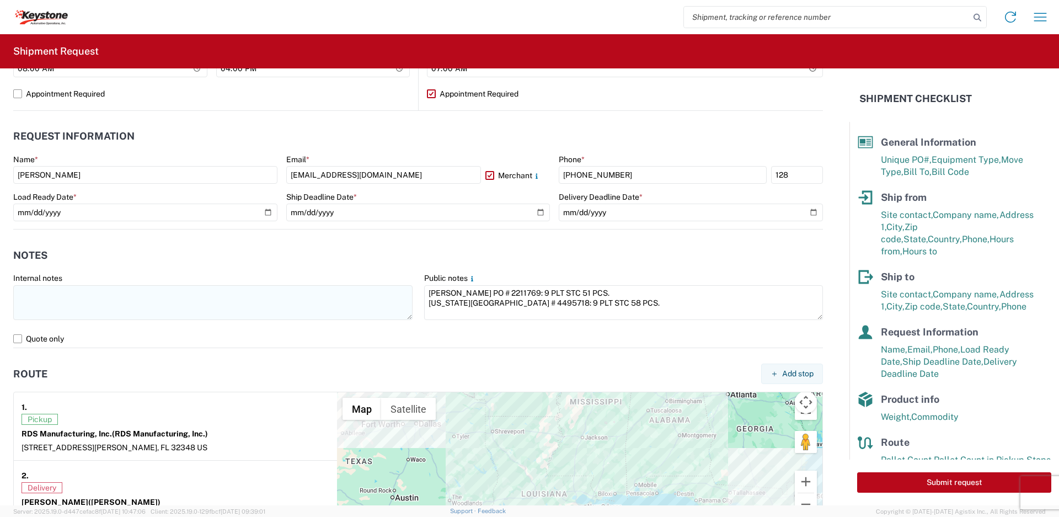
type textarea "Shipper dock hours Mon-Fri 8 am to 4 pm. CLOSED 11 am to 12 pm. First come, fir…"
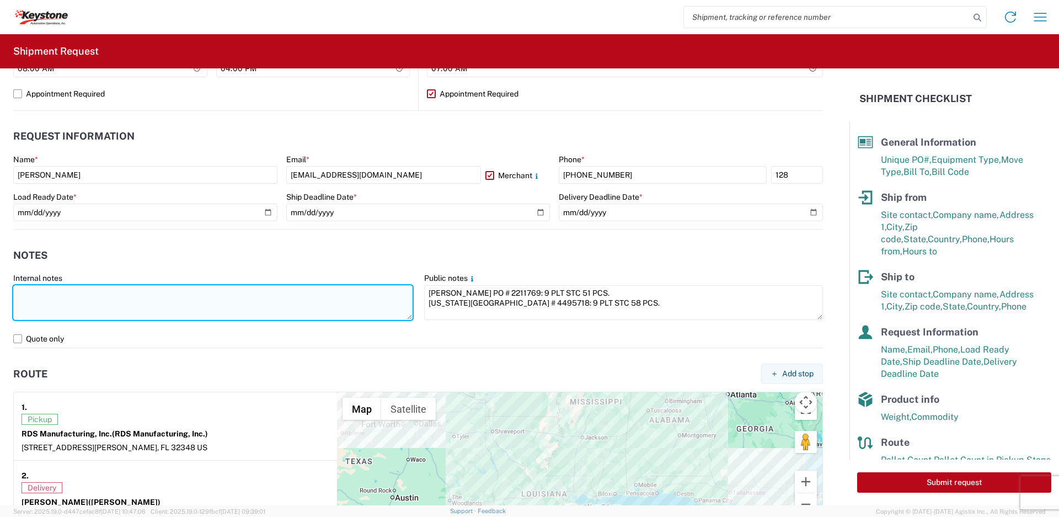
click at [106, 305] on textarea at bounding box center [212, 302] width 399 height 35
paste textarea "Shipper dock hours Mon-Fri 8 am to 4 pm. CLOSED 11 am to 12 pm. First come, fir…"
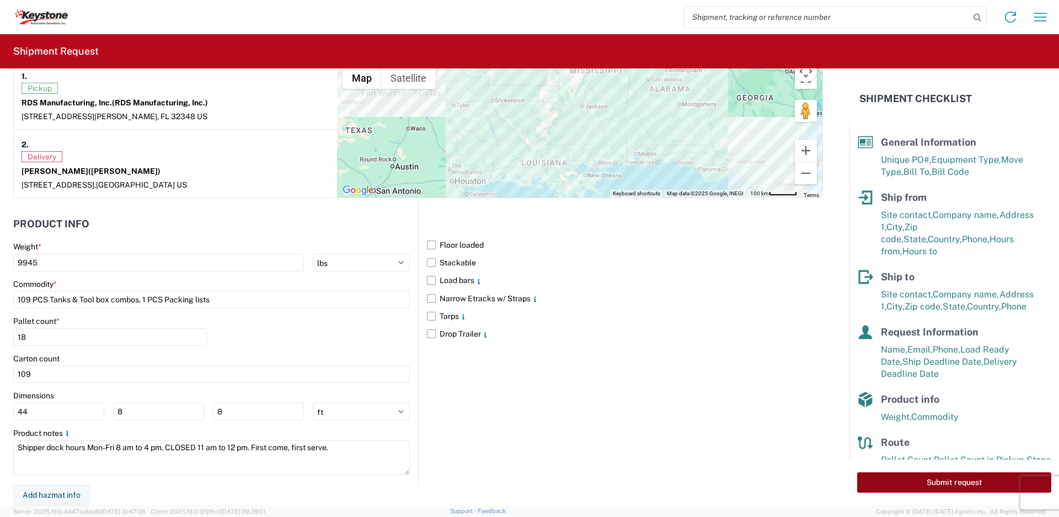
type textarea "Shipper dock hours Mon-Fri 8 am to 4 pm. CLOSED 11 am to 12 pm. First come, fir…"
click at [890, 480] on button "Submit request" at bounding box center [954, 482] width 194 height 20
select select "US"
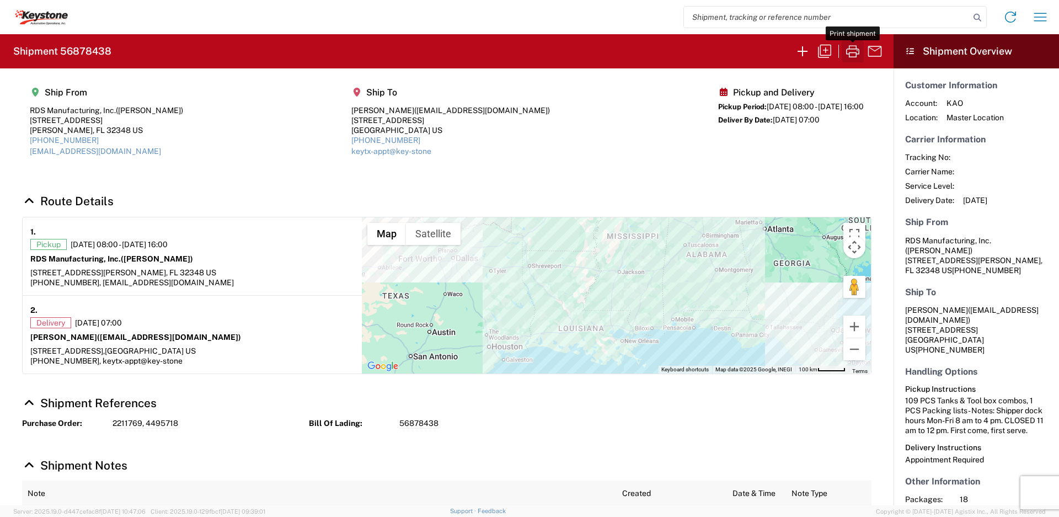
click at [853, 59] on icon "button" at bounding box center [853, 51] width 18 height 18
